Goal: Transaction & Acquisition: Purchase product/service

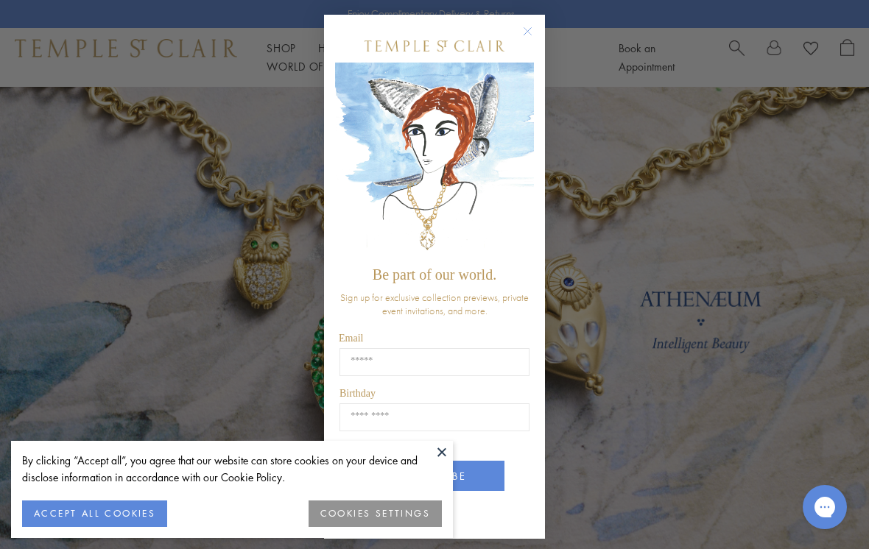
click at [374, 68] on img "POPUP Form" at bounding box center [434, 161] width 199 height 197
click at [623, 131] on div "Close dialog Be part of our world. Sign up for exclusive collection previews, p…" at bounding box center [434, 274] width 869 height 549
click at [527, 32] on icon "Close dialog" at bounding box center [527, 31] width 7 height 7
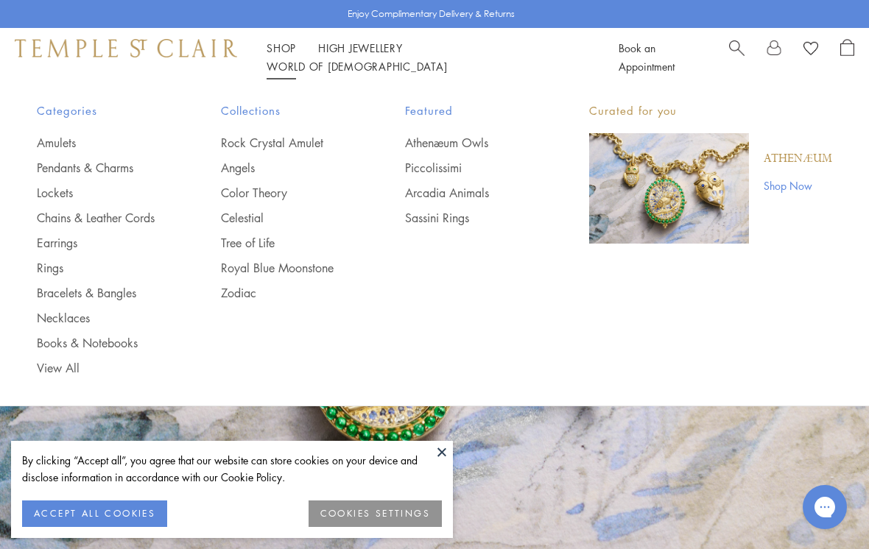
click at [68, 241] on link "Earrings" at bounding box center [99, 243] width 125 height 16
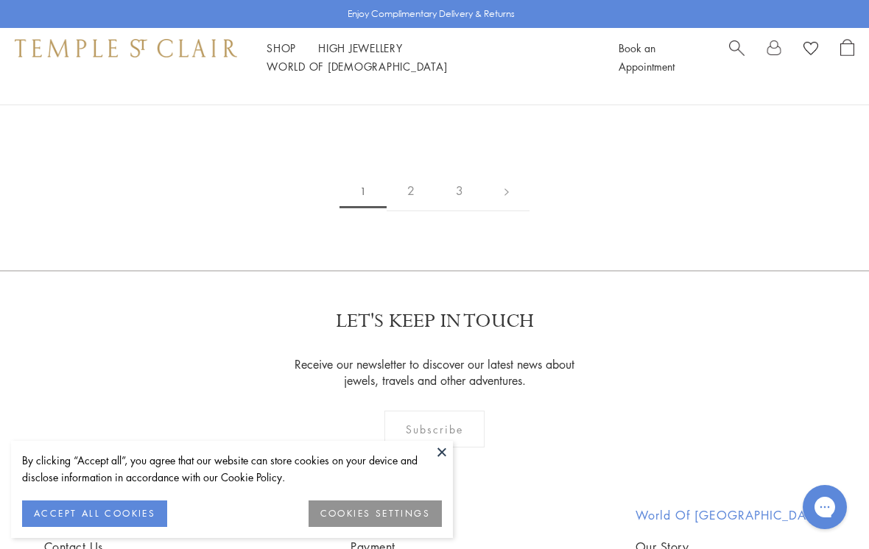
scroll to position [6810, 0]
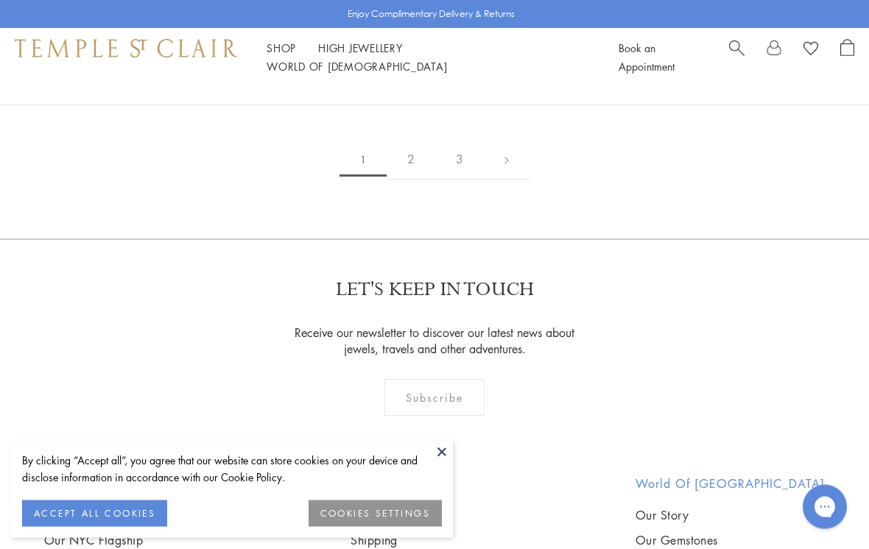
click at [409, 149] on link "2" at bounding box center [410, 160] width 49 height 40
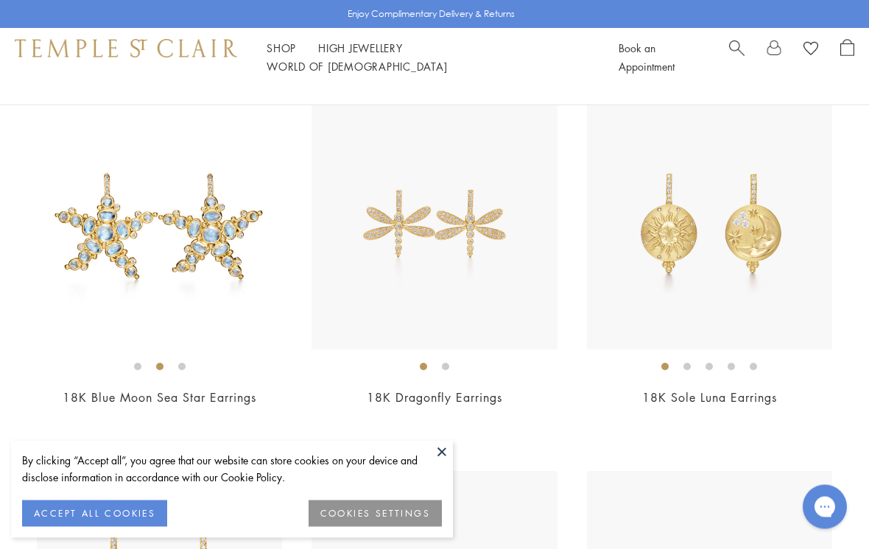
scroll to position [902, 0]
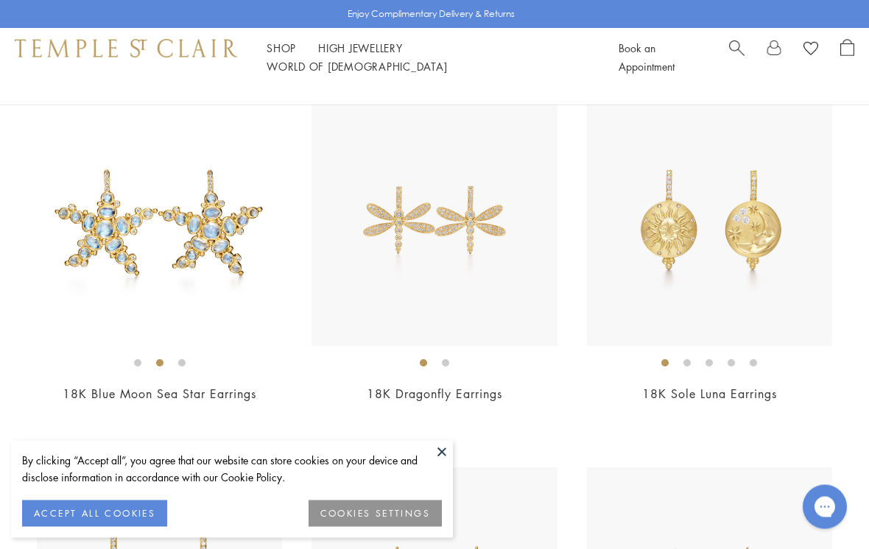
click at [213, 219] on img at bounding box center [159, 223] width 245 height 245
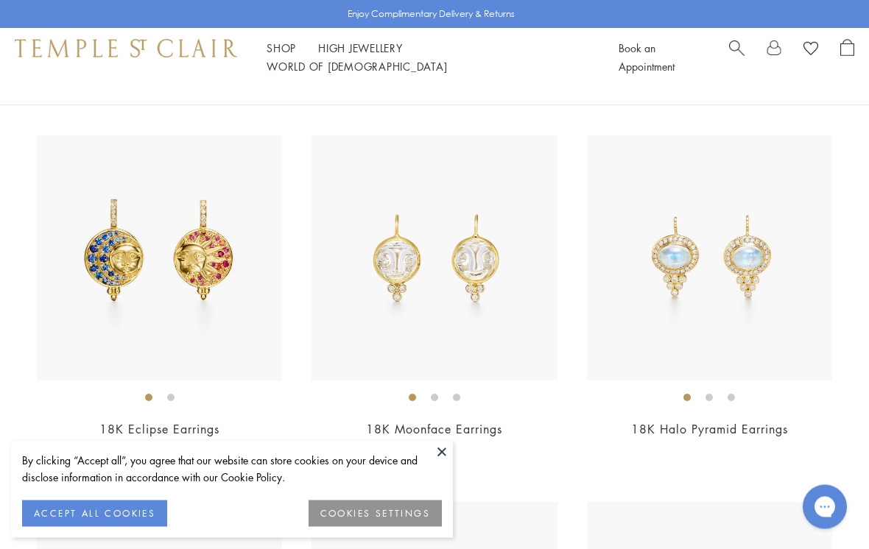
scroll to position [1244, 0]
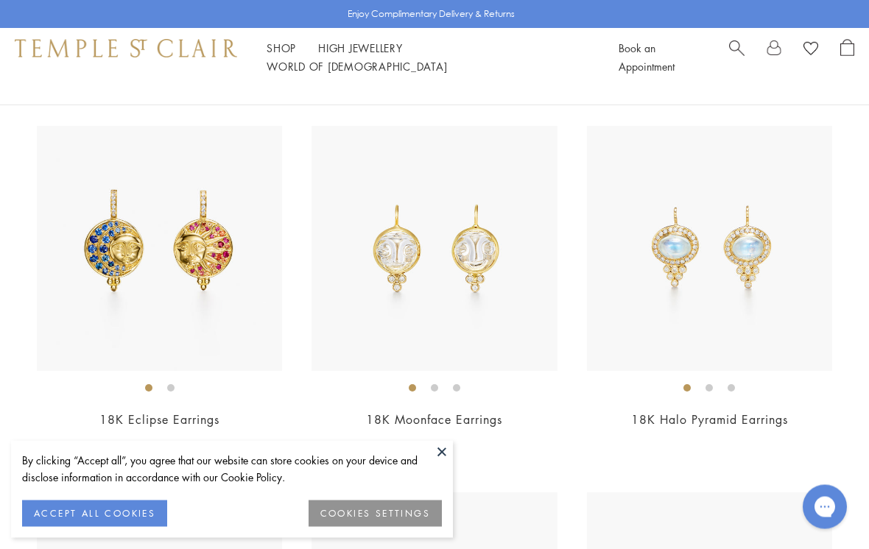
click at [180, 252] on img at bounding box center [159, 249] width 245 height 245
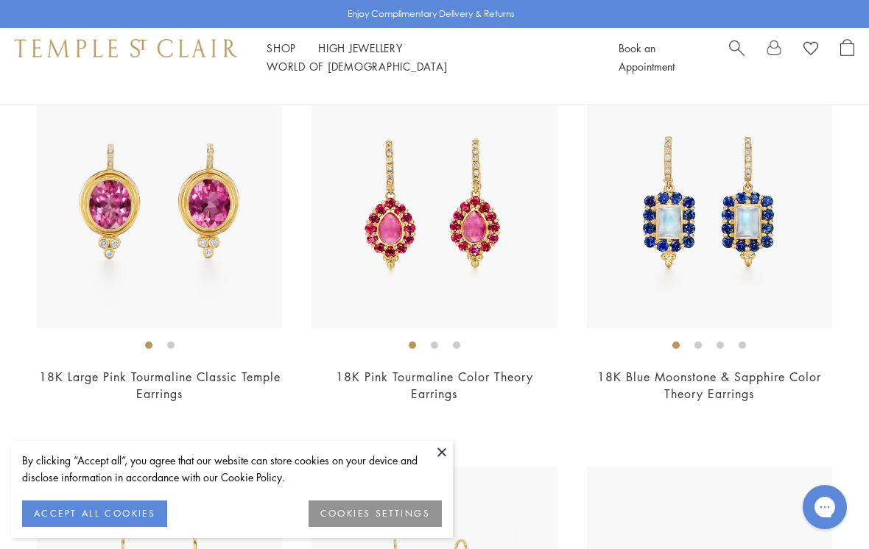
scroll to position [2421, 0]
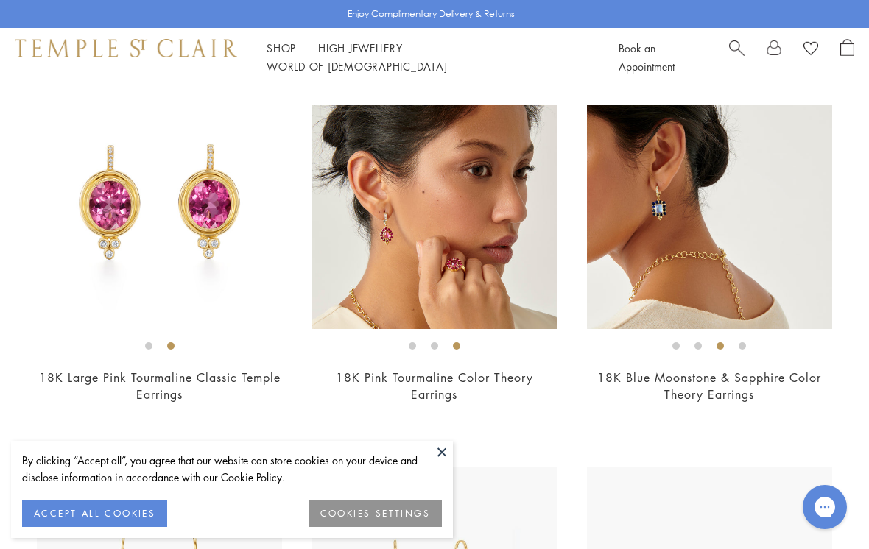
click at [718, 234] on img at bounding box center [709, 206] width 245 height 245
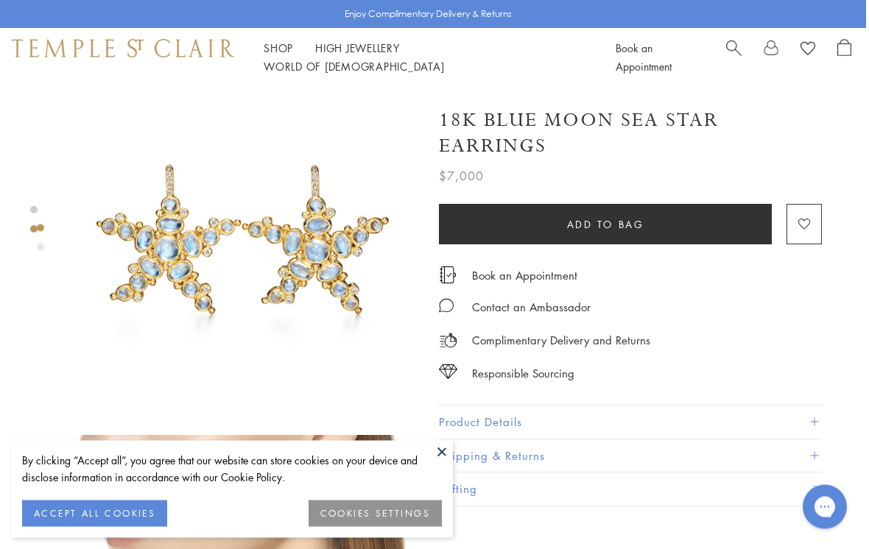
scroll to position [0, 3]
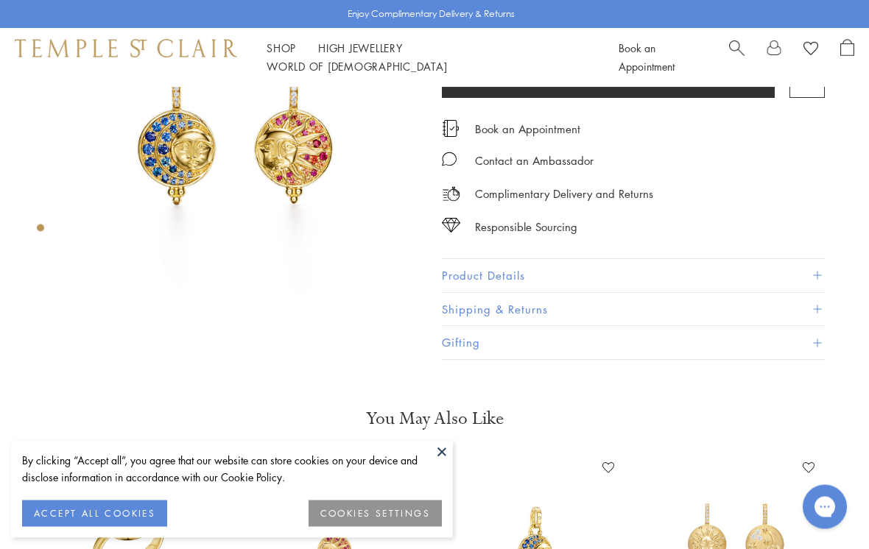
scroll to position [115, 0]
click at [490, 277] on button "Product Details" at bounding box center [633, 275] width 383 height 33
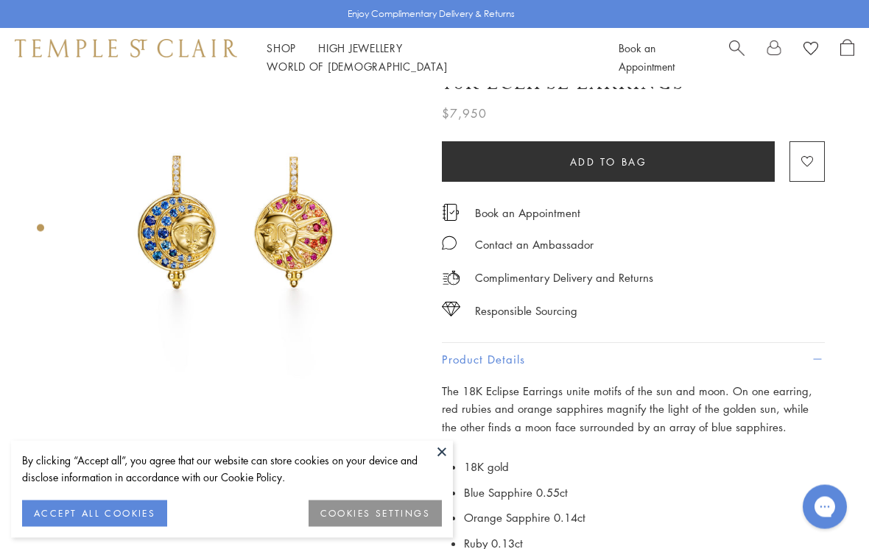
scroll to position [0, 0]
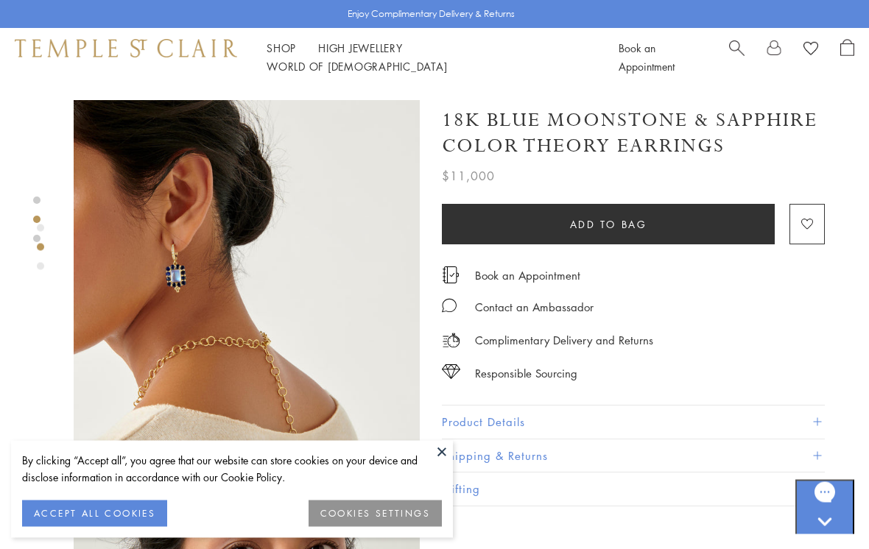
scroll to position [355, 0]
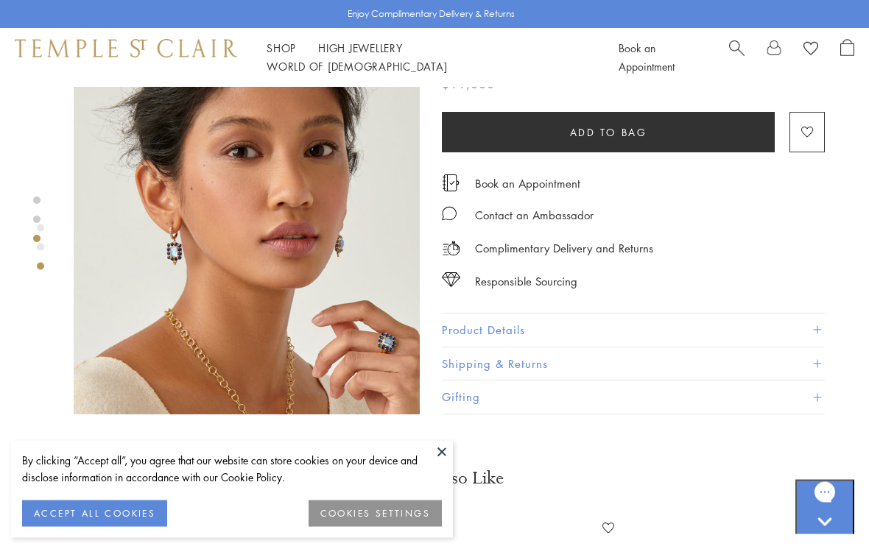
click at [493, 328] on button "Product Details" at bounding box center [633, 330] width 383 height 33
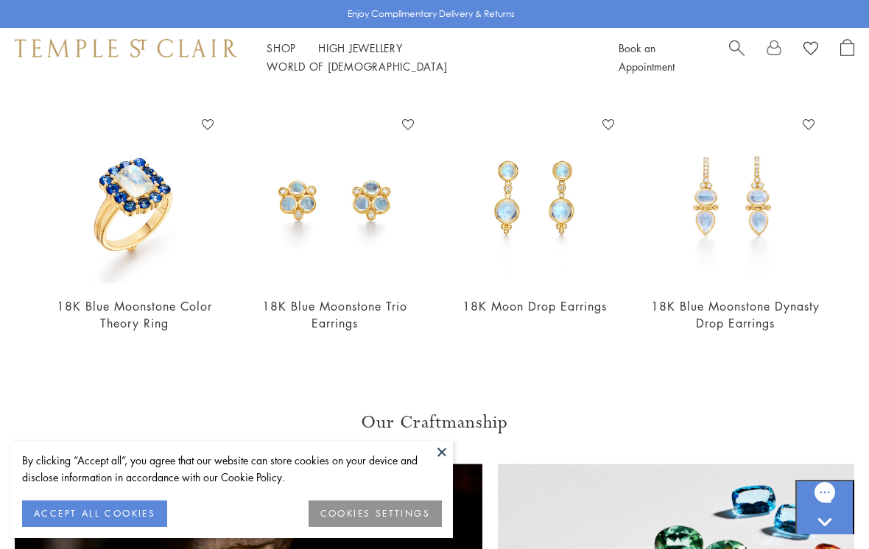
scroll to position [1156, 0]
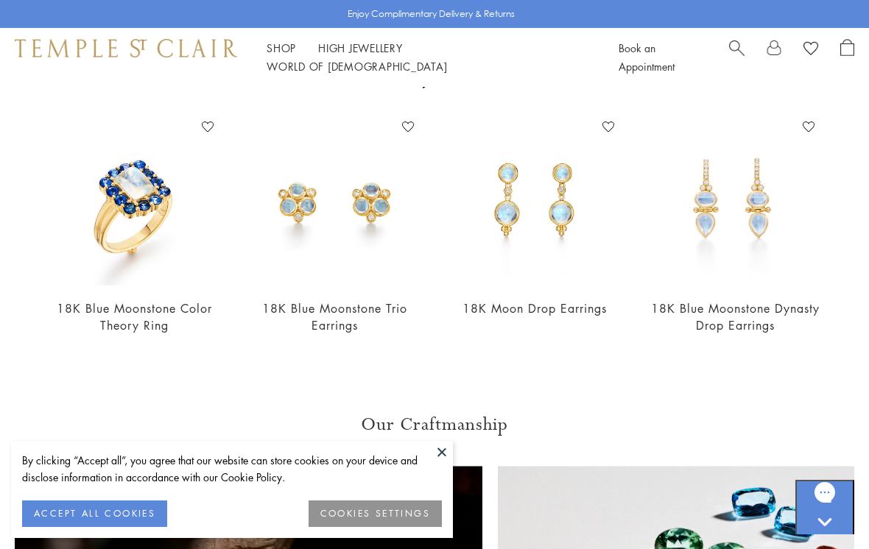
click at [778, 208] on img at bounding box center [734, 200] width 171 height 171
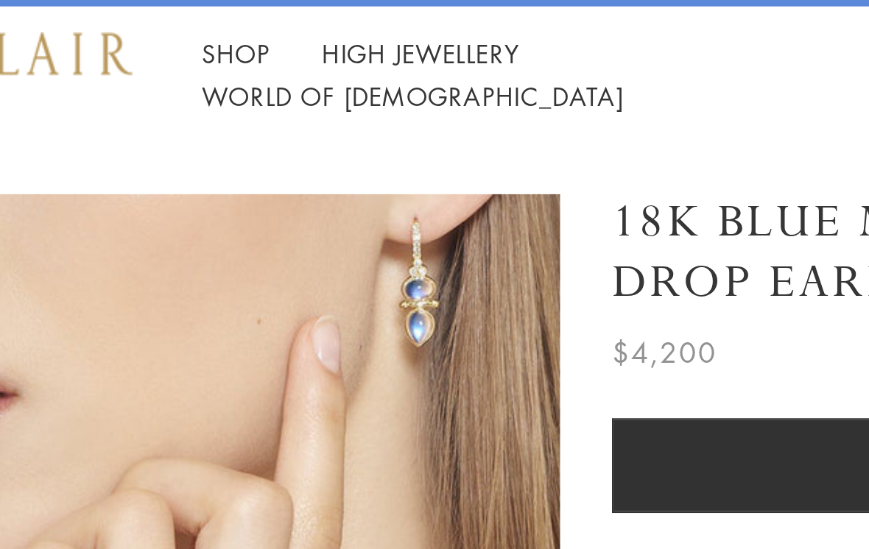
scroll to position [333, 0]
